Goal: Find contact information: Find contact information

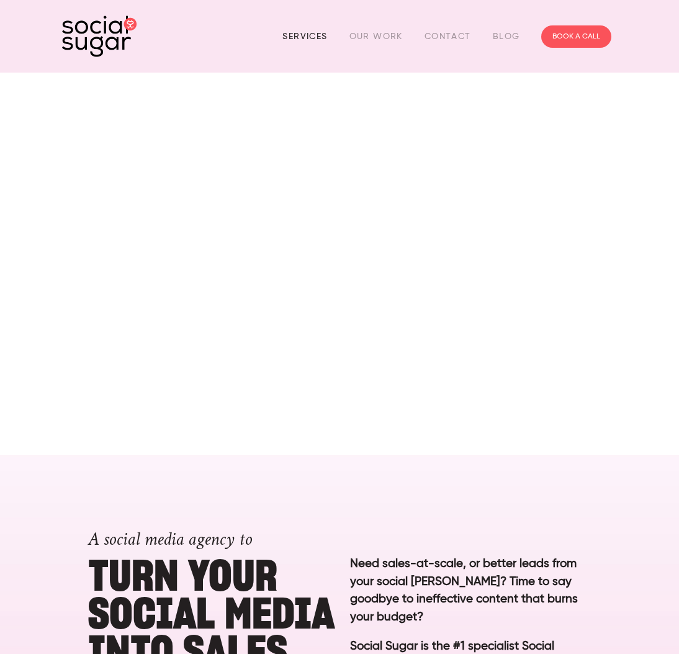
click at [314, 36] on link "Services" at bounding box center [304, 36] width 45 height 19
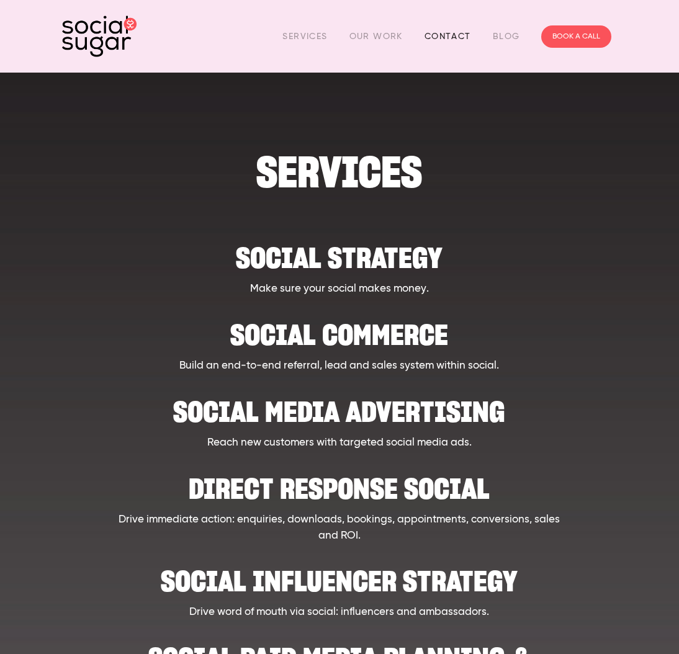
click at [449, 43] on link "Contact" at bounding box center [448, 36] width 47 height 19
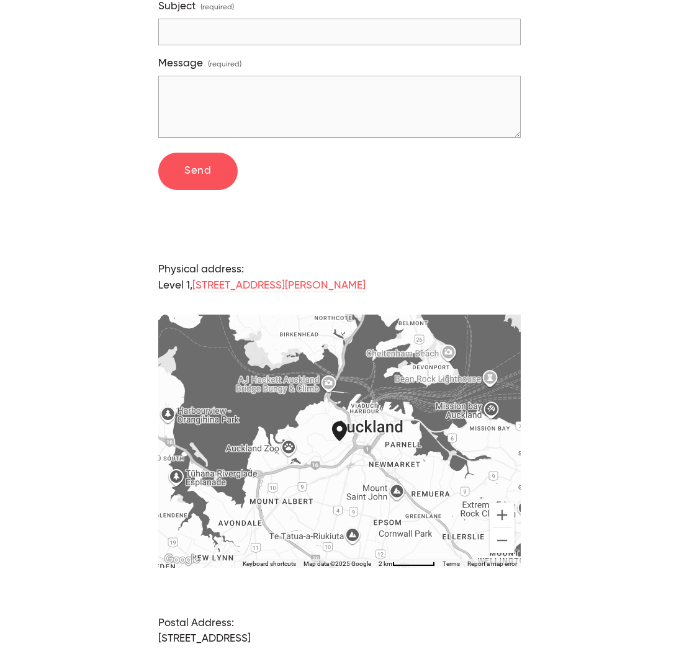
scroll to position [811, 0]
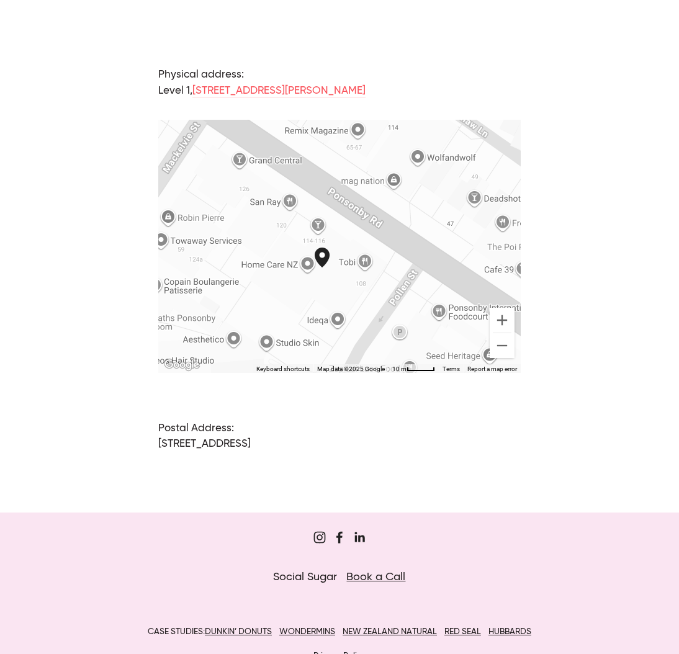
drag, startPoint x: 363, startPoint y: 160, endPoint x: 335, endPoint y: 285, distance: 127.8
click at [335, 285] on div "Social Sugar 114 Ponsonby Road Auckland, Auckland, 1011, New Zealand" at bounding box center [330, 268] width 30 height 40
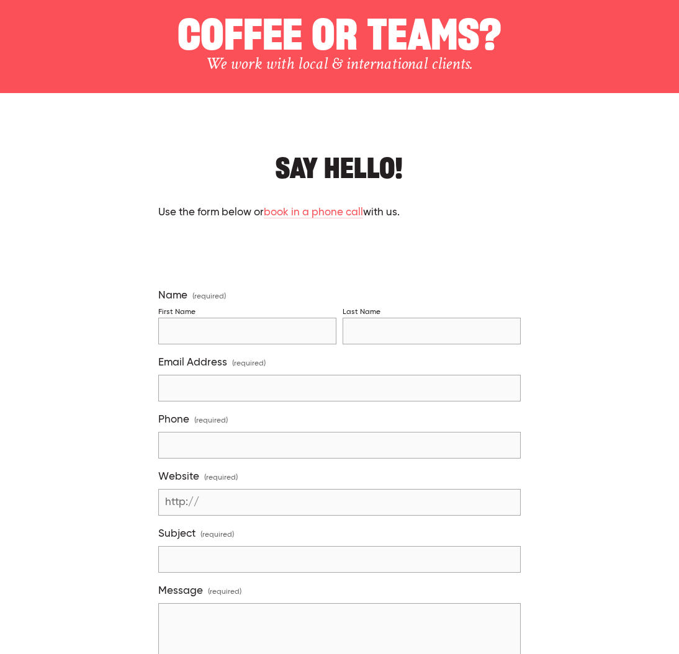
scroll to position [0, 0]
